Goal: Navigation & Orientation: Find specific page/section

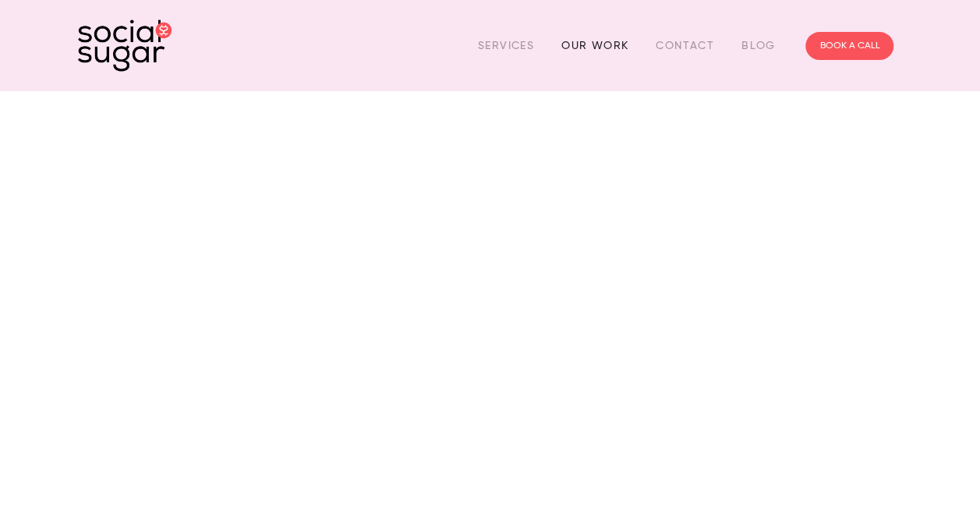
click at [585, 45] on link "Our Work" at bounding box center [594, 46] width 67 height 24
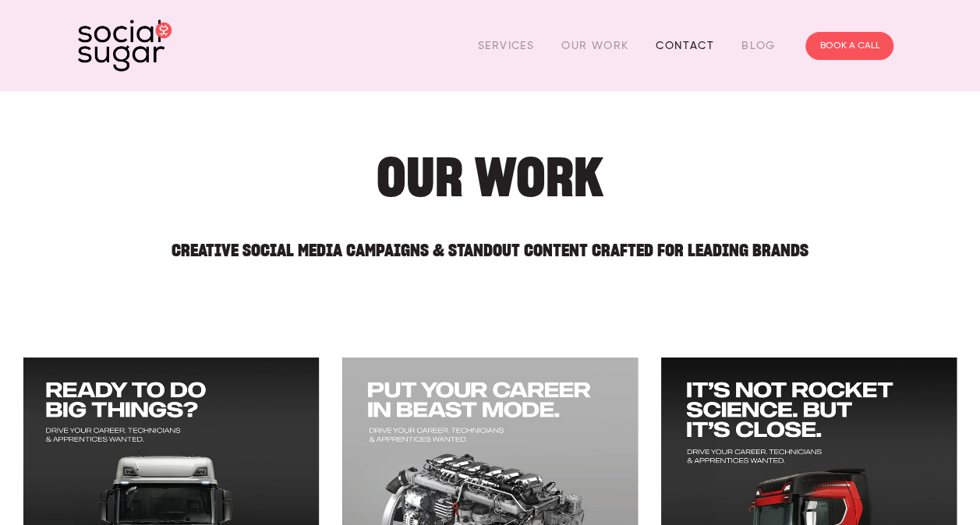
click at [685, 42] on link "Contact" at bounding box center [685, 46] width 58 height 24
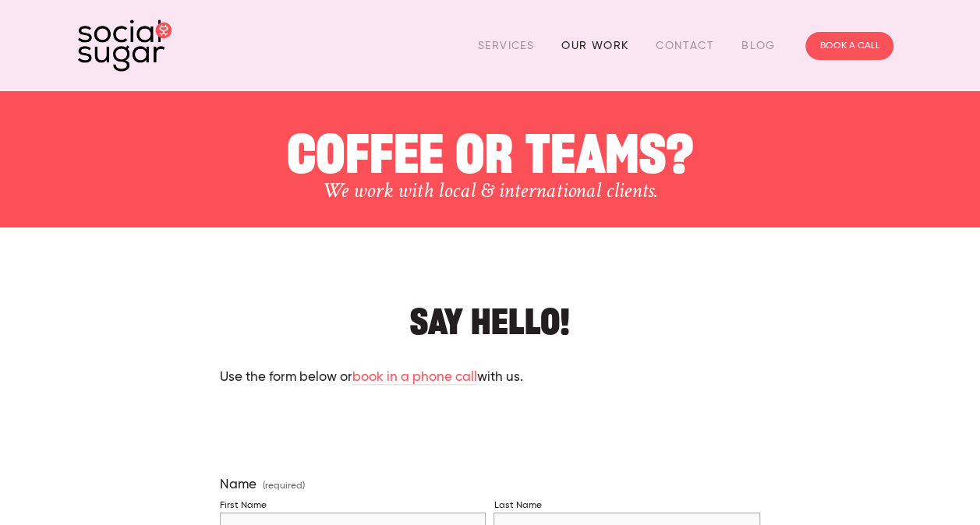
click at [592, 44] on link "Our Work" at bounding box center [594, 46] width 67 height 24
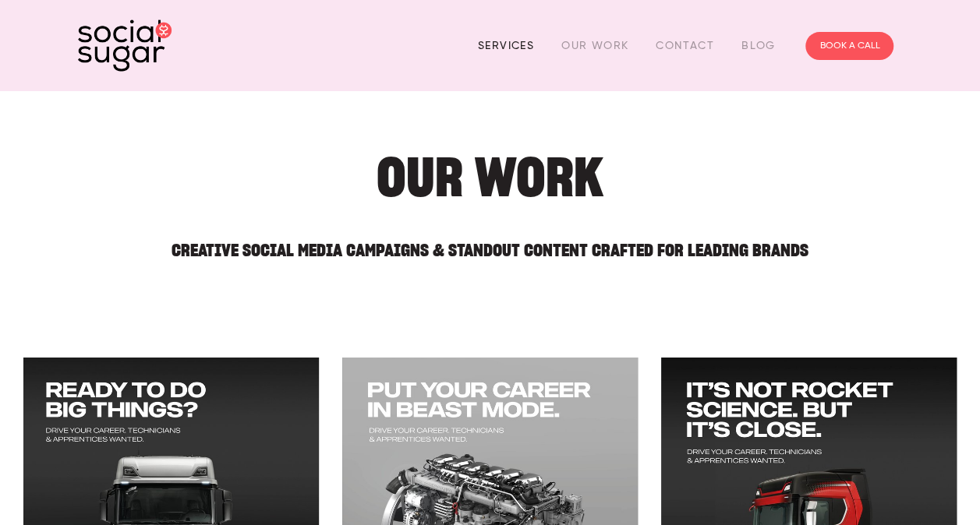
click at [501, 42] on link "Services" at bounding box center [506, 46] width 56 height 24
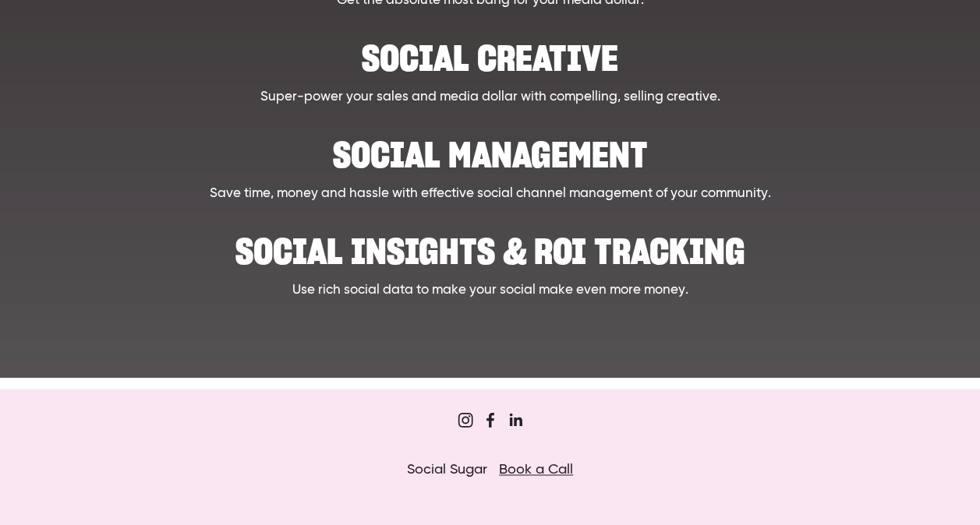
scroll to position [998, 0]
